Goal: Task Accomplishment & Management: Manage account settings

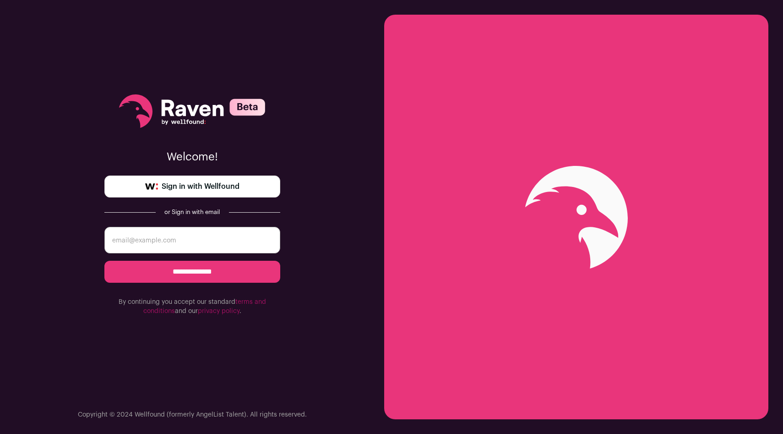
click at [236, 189] on span "Sign in with Wellfound" at bounding box center [201, 186] width 78 height 11
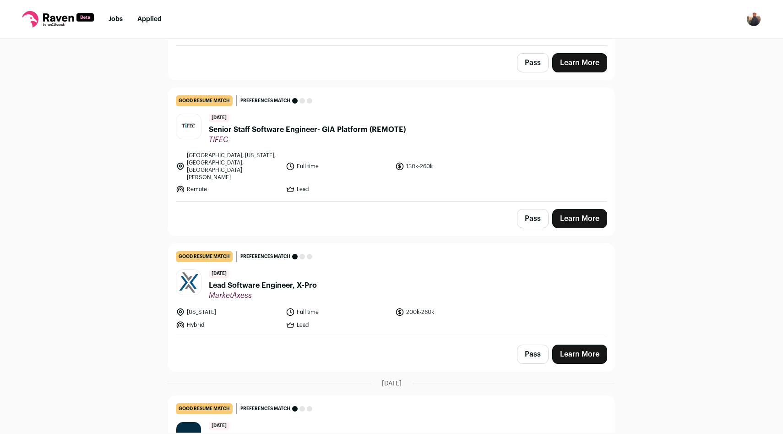
scroll to position [191, 0]
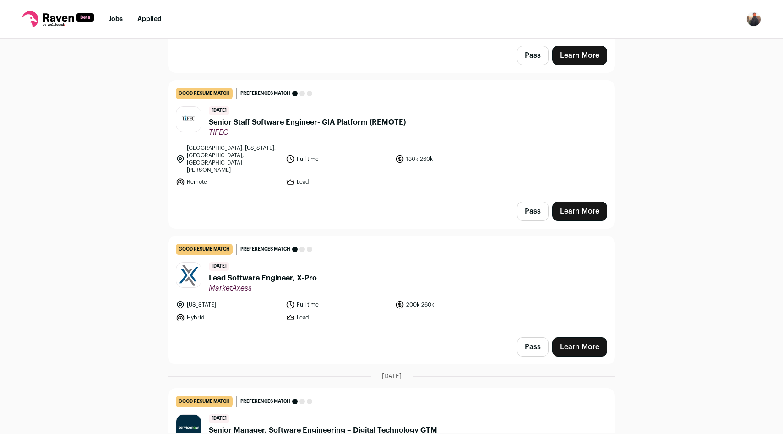
click at [534, 337] on button "Pass" at bounding box center [533, 346] width 32 height 19
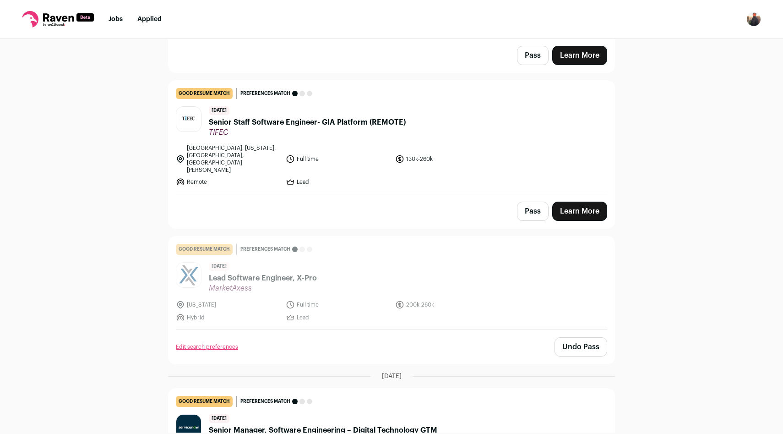
click at [531, 202] on button "Pass" at bounding box center [533, 211] width 32 height 19
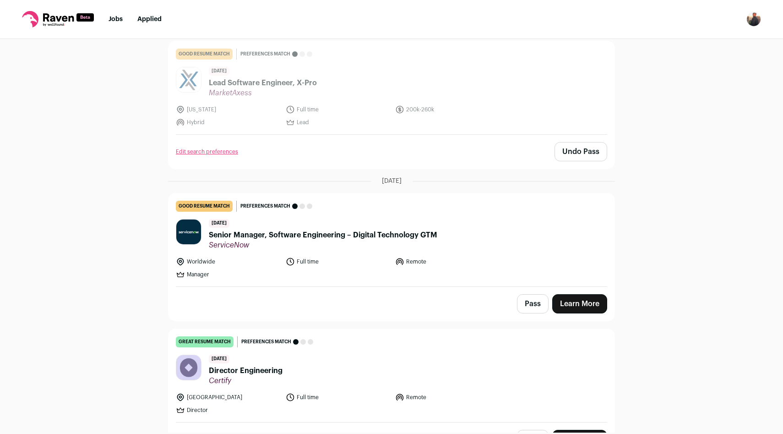
scroll to position [387, 0]
click at [534, 293] on button "Pass" at bounding box center [533, 302] width 32 height 19
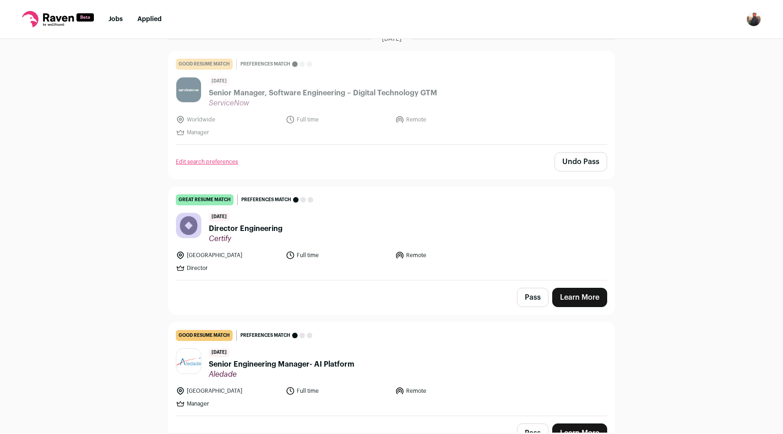
scroll to position [541, 0]
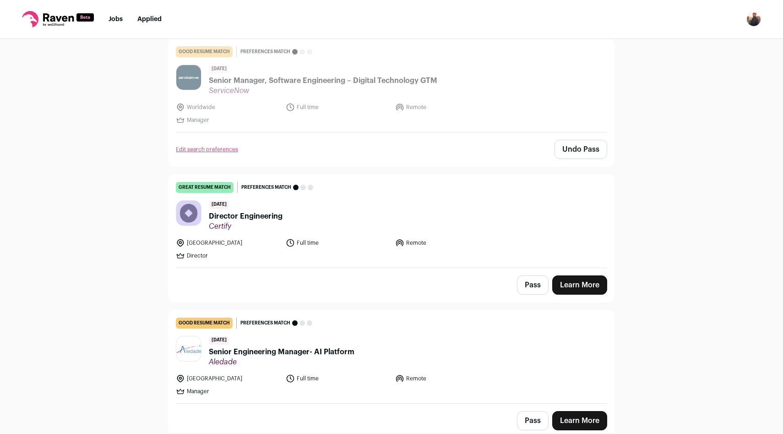
click at [531, 275] on button "Pass" at bounding box center [533, 284] width 32 height 19
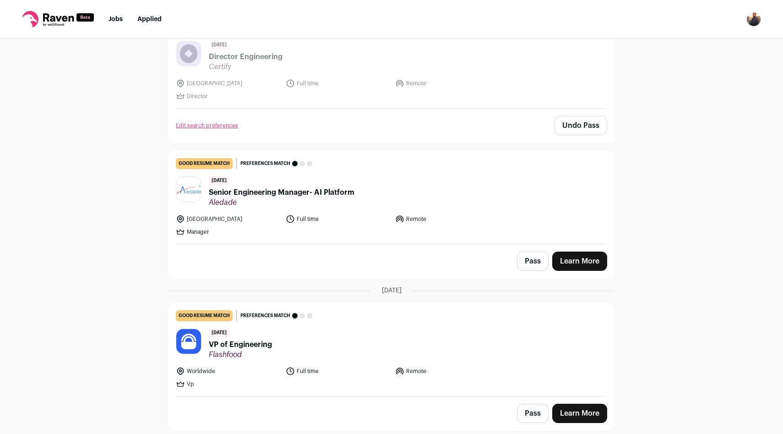
scroll to position [701, 0]
click at [530, 251] on button "Pass" at bounding box center [533, 260] width 32 height 19
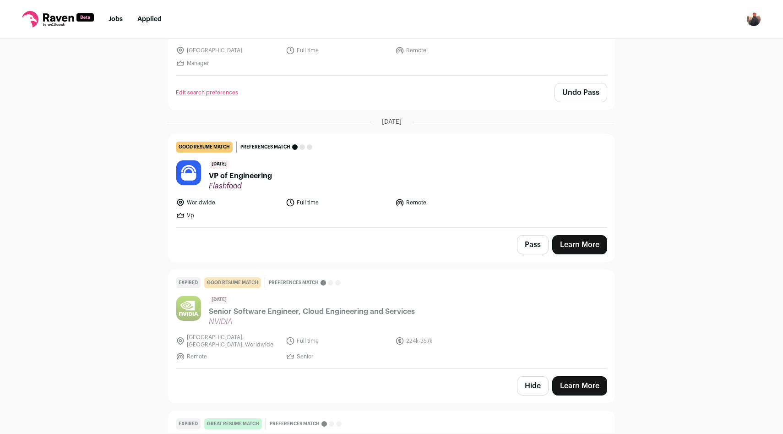
scroll to position [870, 0]
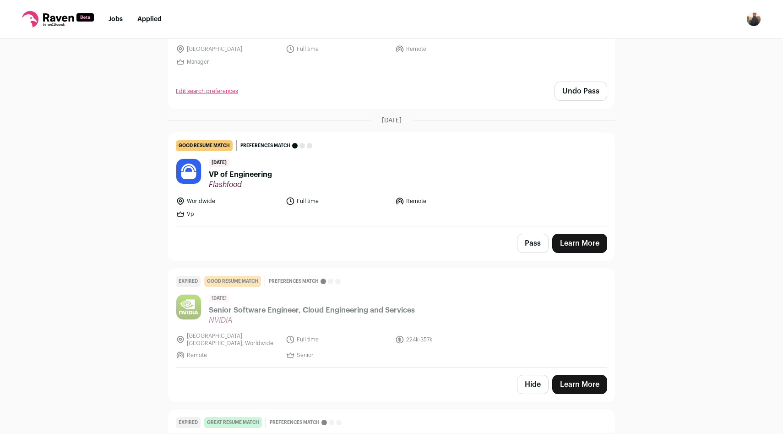
click at [534, 234] on button "Pass" at bounding box center [533, 243] width 32 height 19
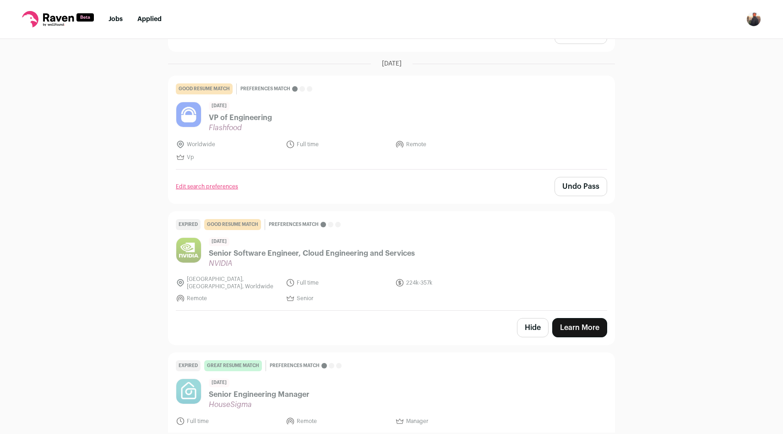
scroll to position [937, 0]
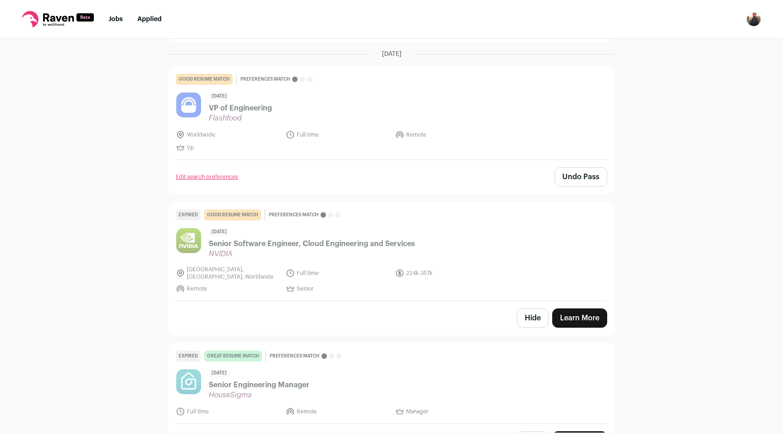
click at [545, 308] on button "Hide" at bounding box center [533, 317] width 32 height 19
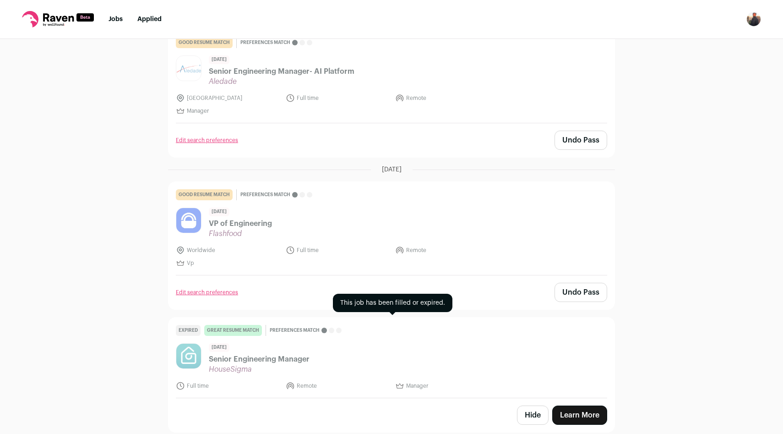
scroll to position [801, 0]
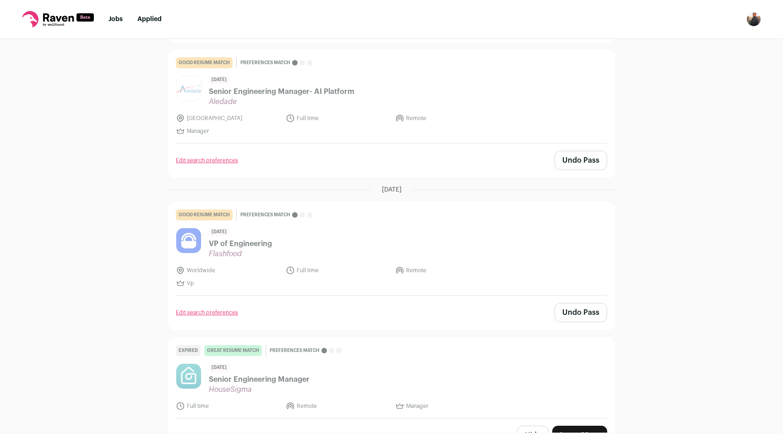
click at [535, 426] on button "Hide" at bounding box center [533, 435] width 32 height 19
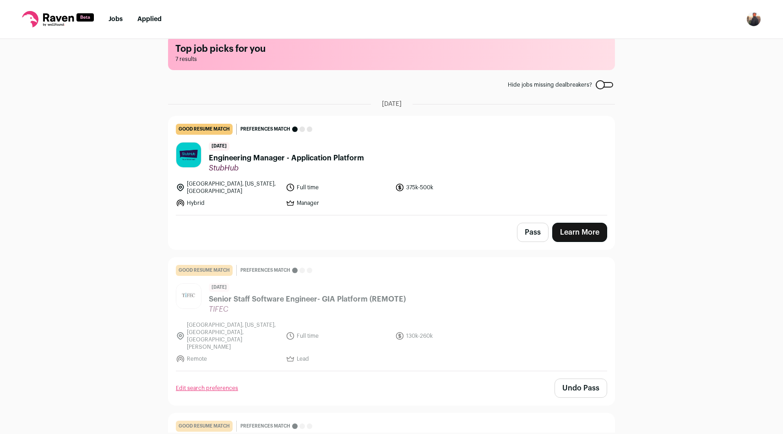
scroll to position [0, 0]
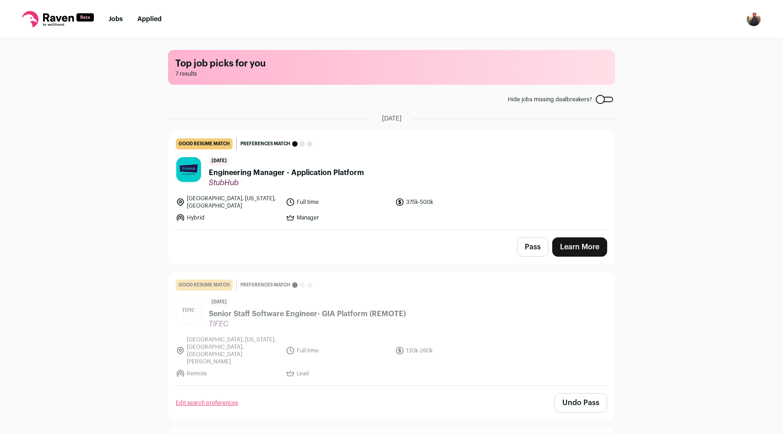
click at [601, 241] on link "Learn More" at bounding box center [579, 246] width 55 height 19
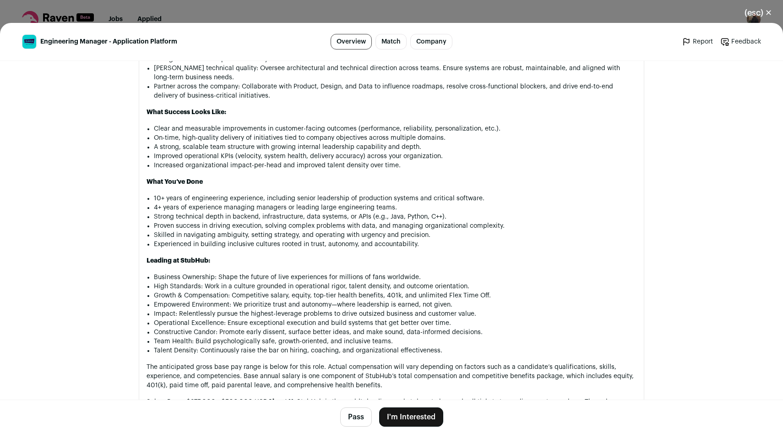
scroll to position [807, 0]
